Goal: Check status

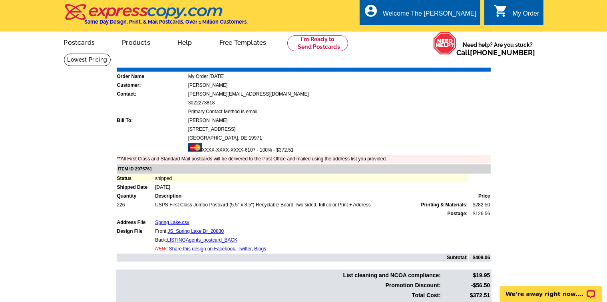
click at [529, 16] on div "My Order" at bounding box center [526, 15] width 27 height 11
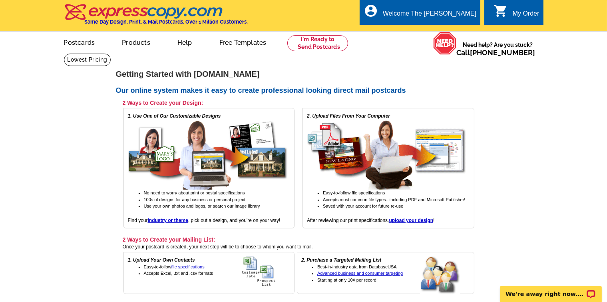
click at [525, 16] on div "My Order" at bounding box center [526, 15] width 27 height 11
click at [524, 15] on div "My Order" at bounding box center [526, 15] width 27 height 11
click at [454, 32] on link "My Account" at bounding box center [456, 30] width 34 height 7
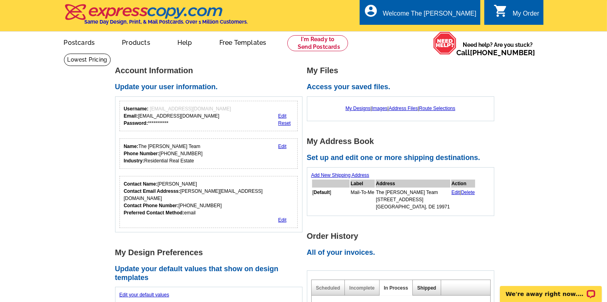
click at [423, 287] on link "Shipped" at bounding box center [426, 288] width 19 height 6
click at [459, 47] on link "Logout" at bounding box center [463, 45] width 20 height 7
